Goal: Information Seeking & Learning: Learn about a topic

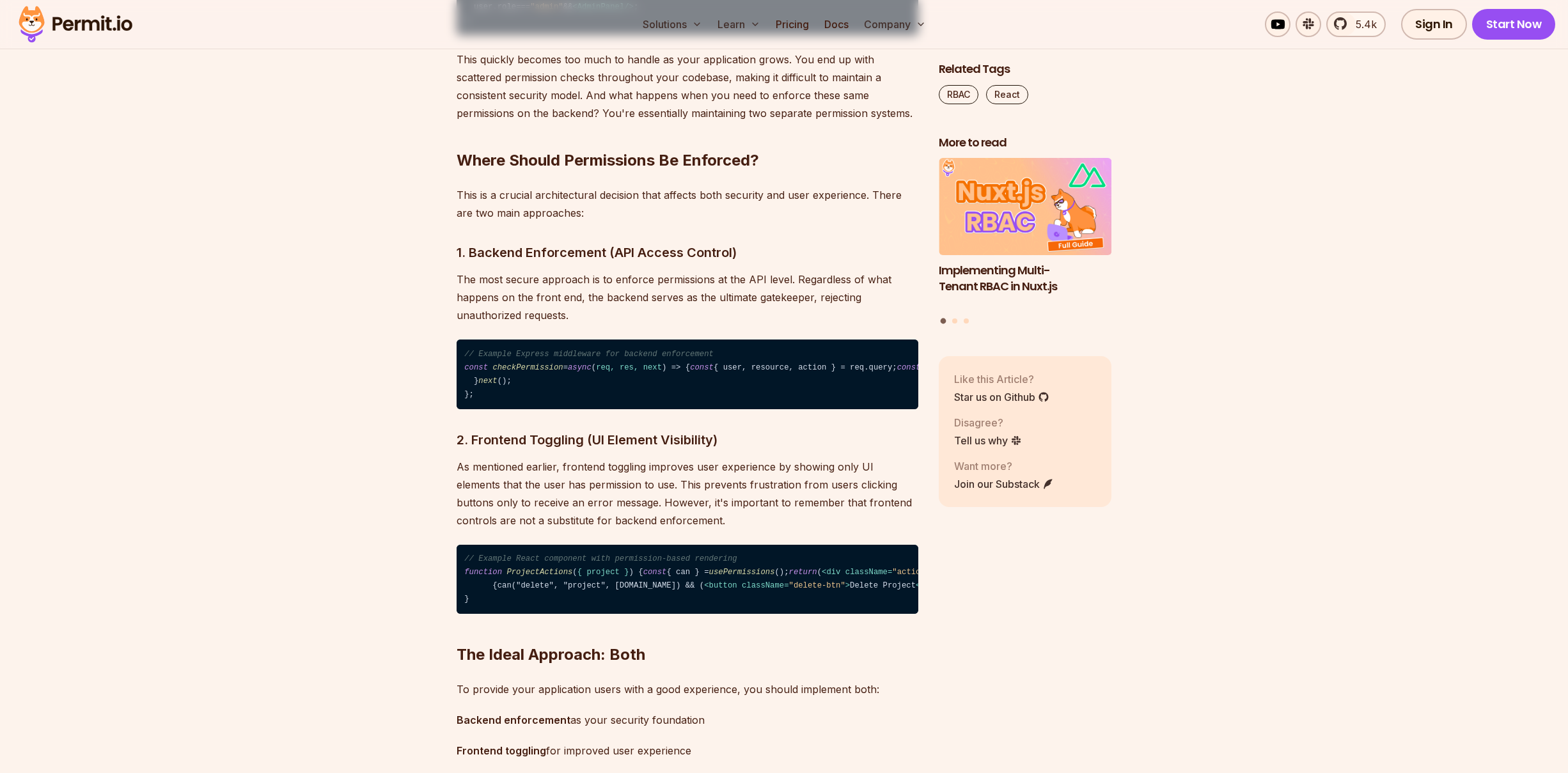
scroll to position [1856, 0]
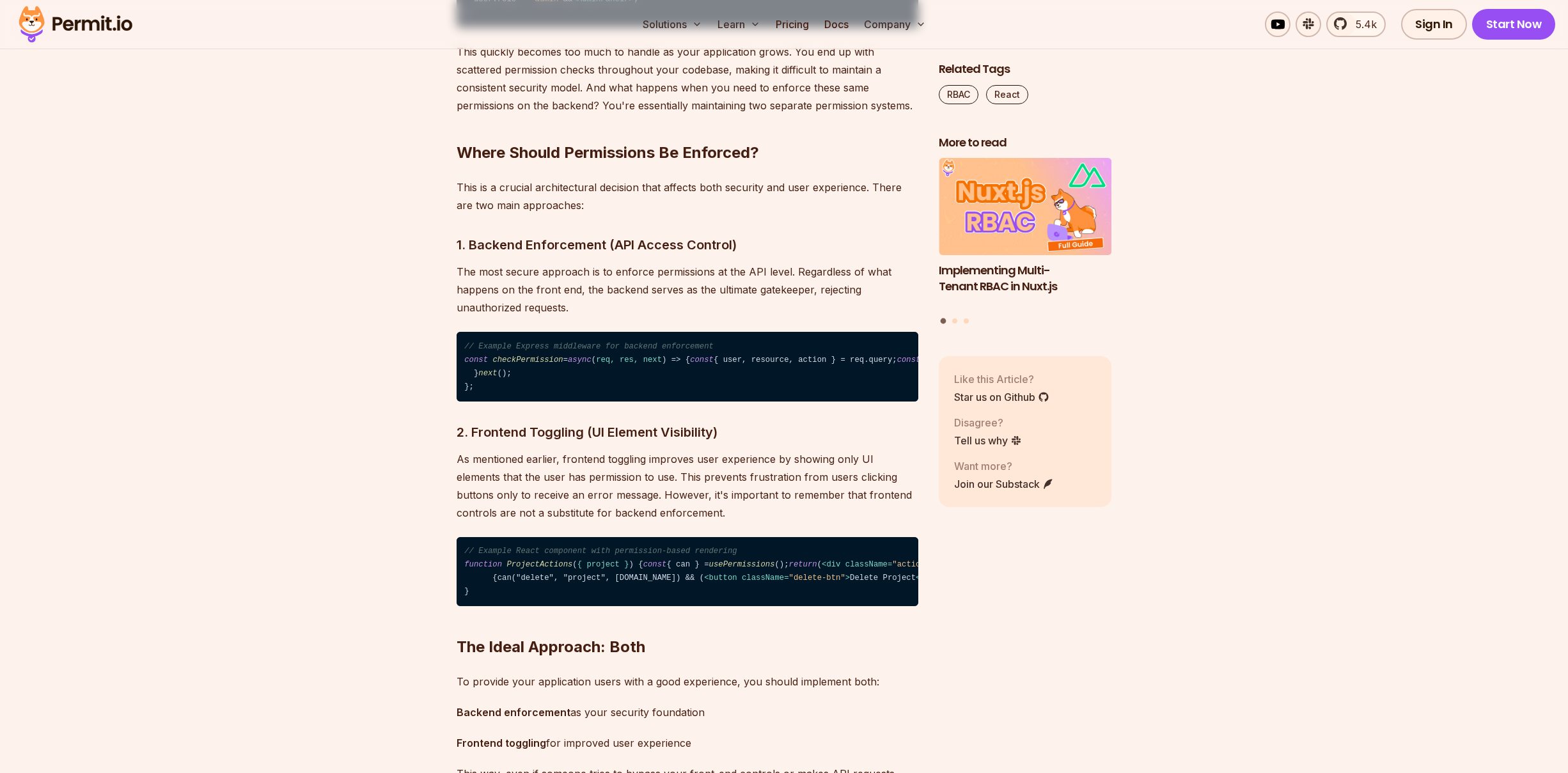
click at [571, 402] on code "// Example Express middleware for backend enforcement const checkPermission = a…" at bounding box center [687, 367] width 462 height 70
drag, startPoint x: 521, startPoint y: 496, endPoint x: 447, endPoint y: 354, distance: 160.1
click at [499, 402] on code "// Example Express middleware for backend enforcement const checkPermission = a…" at bounding box center [687, 367] width 462 height 70
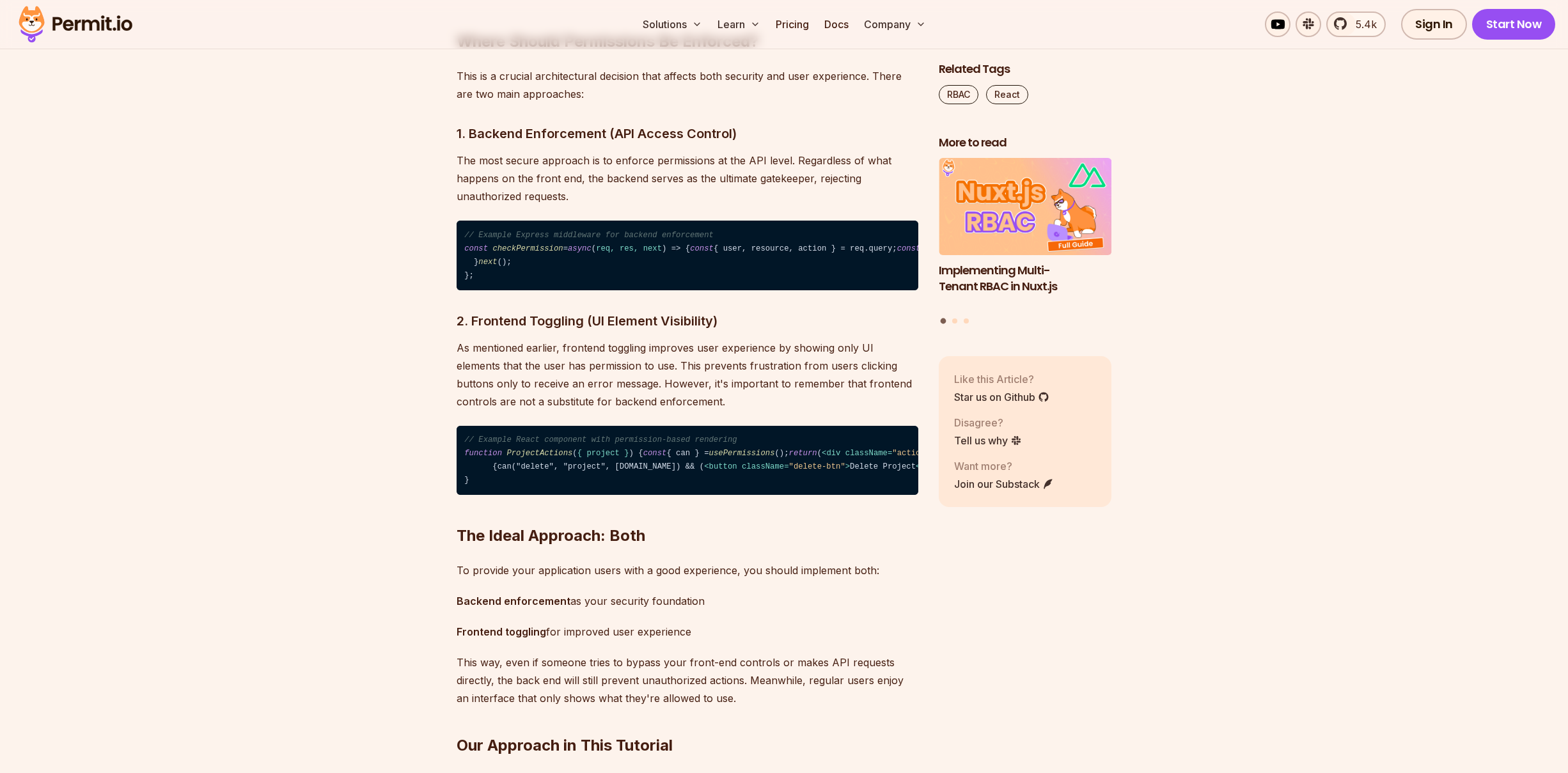
scroll to position [1968, 0]
